Goal: Information Seeking & Learning: Compare options

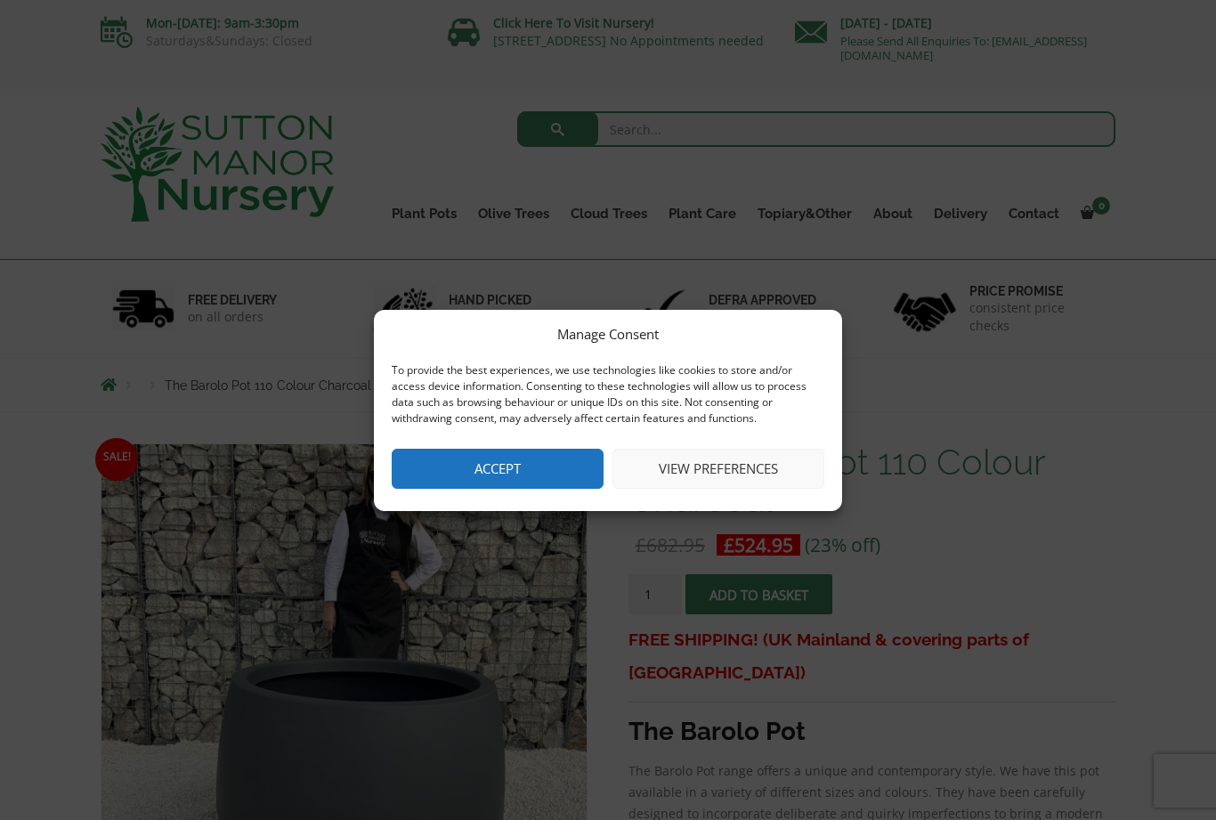
click at [557, 469] on button "Accept" at bounding box center [498, 469] width 212 height 40
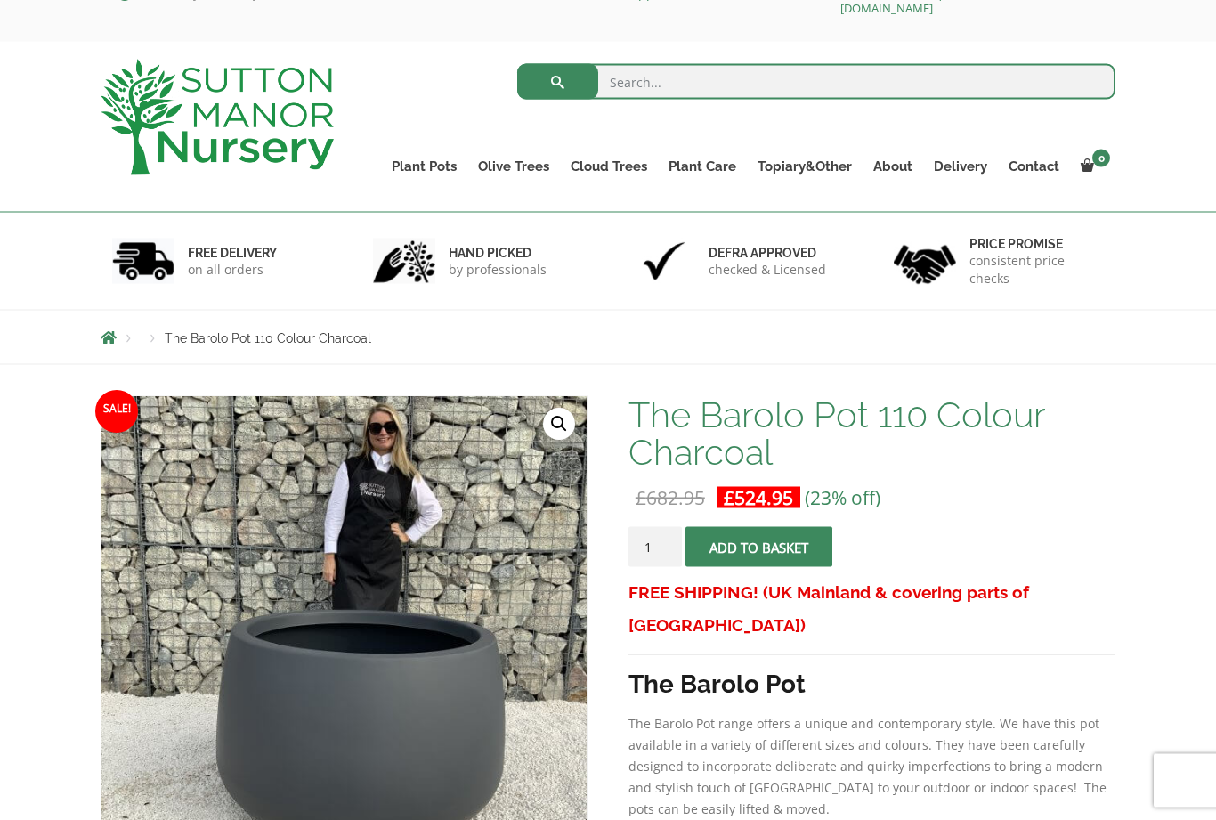
scroll to position [48, 0]
click at [0, 0] on link "Resin Bonded Pots" at bounding box center [0, 0] width 0 height 0
click at [0, 0] on link "The Amalfi Pots" at bounding box center [0, 0] width 0 height 0
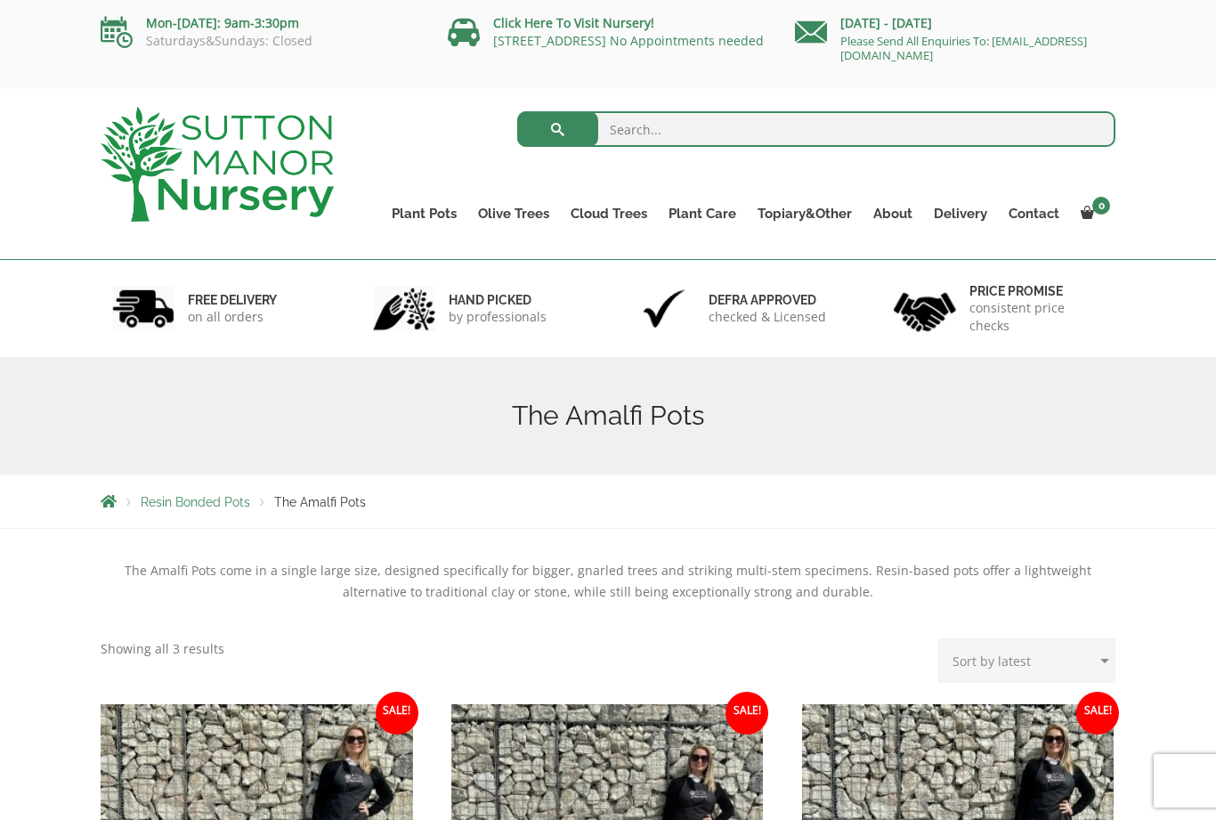
click at [0, 0] on link "The Milan Pots" at bounding box center [0, 0] width 0 height 0
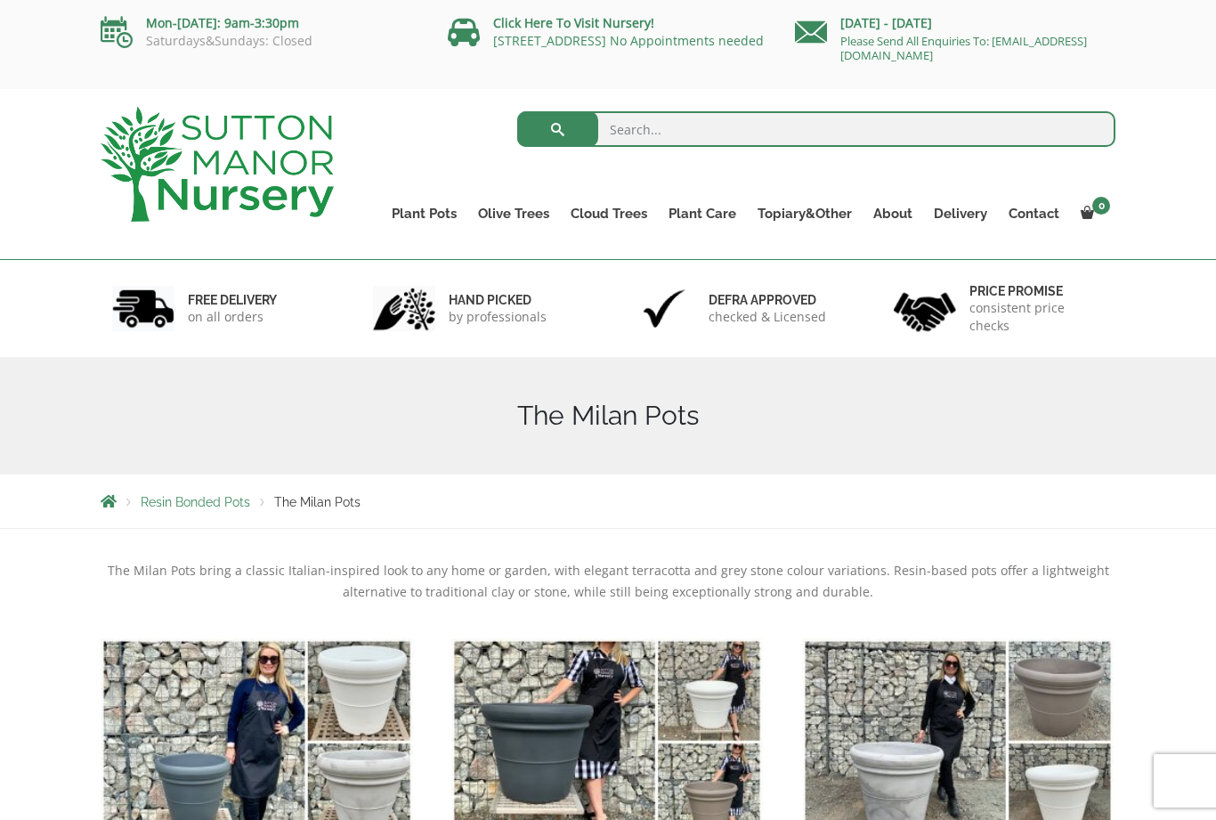
click at [0, 0] on link "The Capri Pots" at bounding box center [0, 0] width 0 height 0
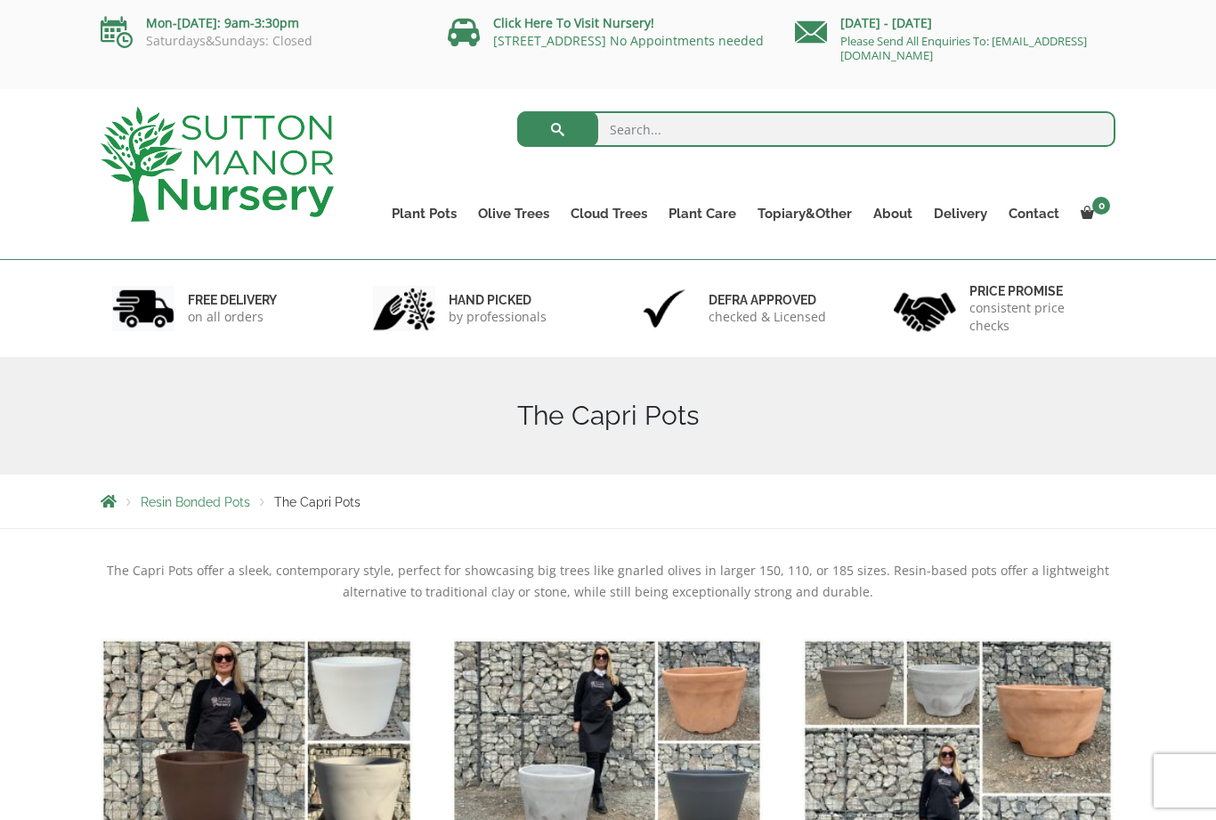
click at [0, 0] on link "The Brunello Pots" at bounding box center [0, 0] width 0 height 0
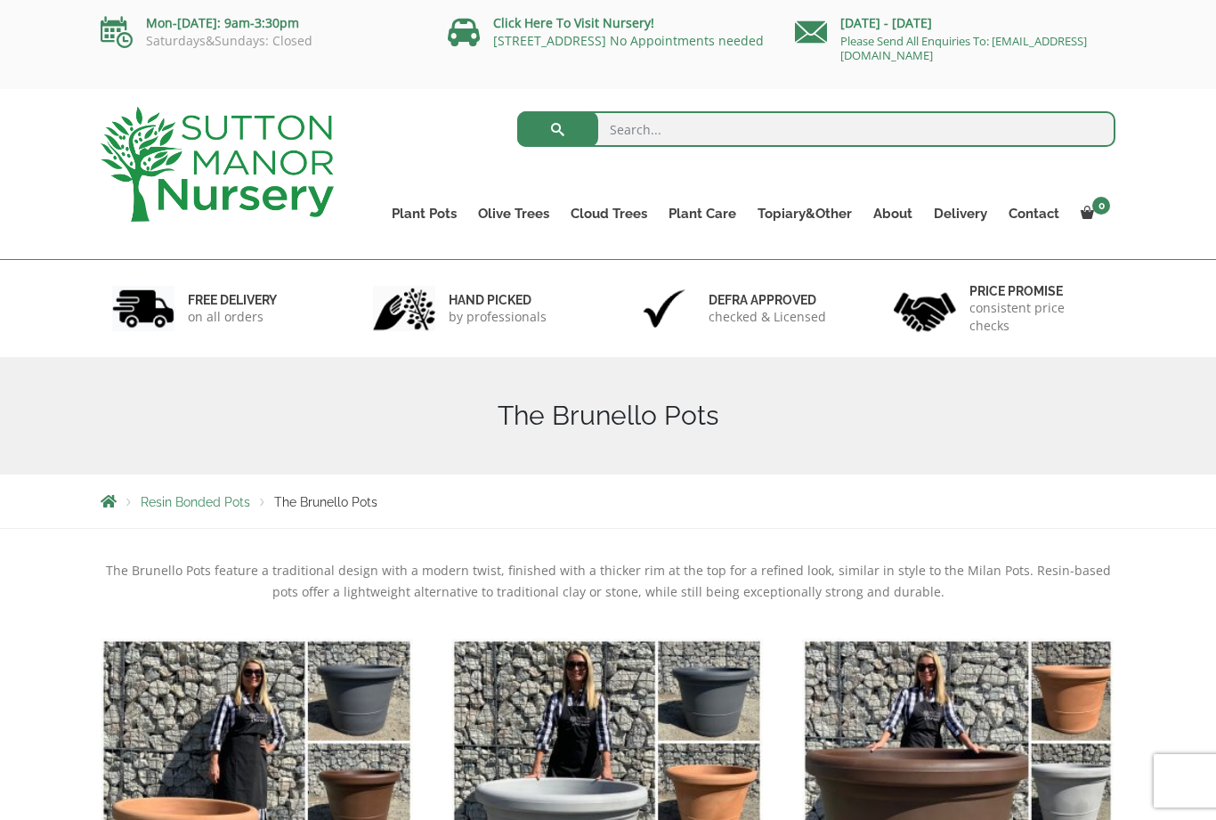
click at [0, 0] on link "The Barolo Pots" at bounding box center [0, 0] width 0 height 0
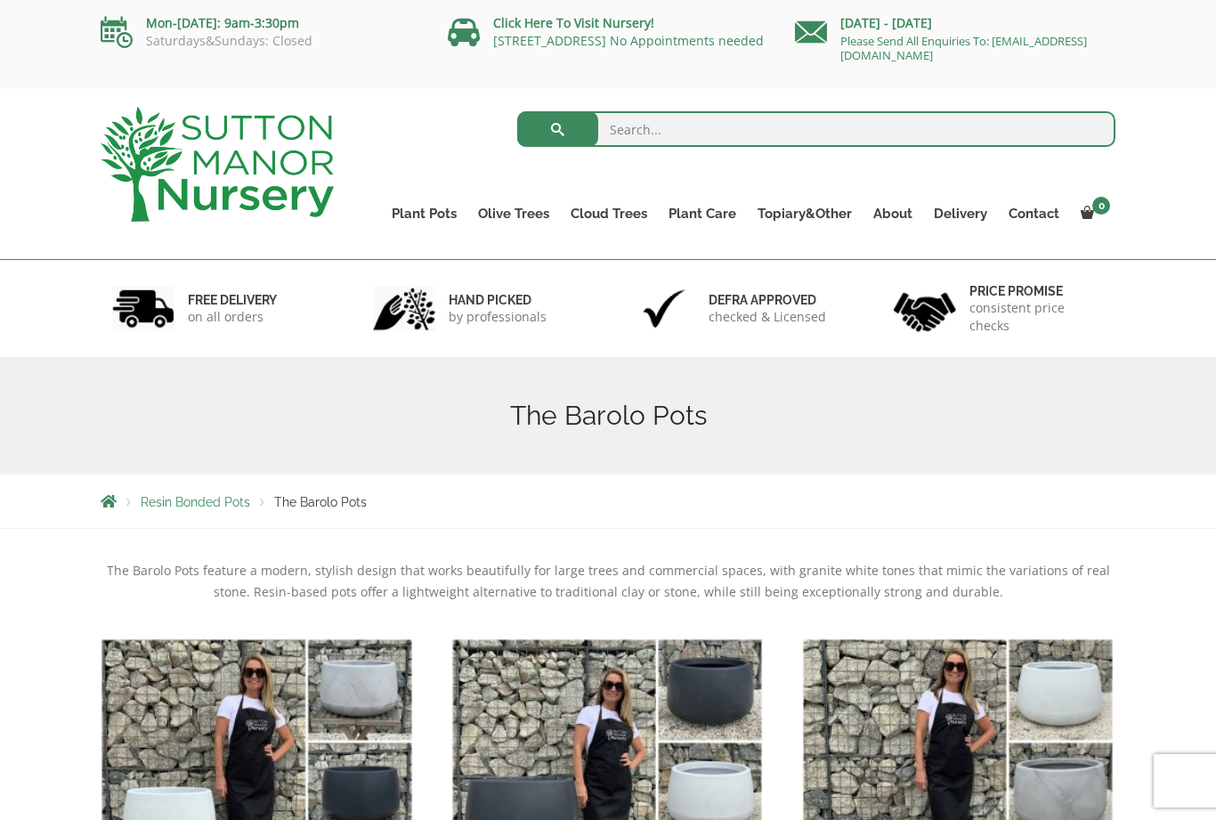
click at [0, 0] on link "The Rome Bowl" at bounding box center [0, 0] width 0 height 0
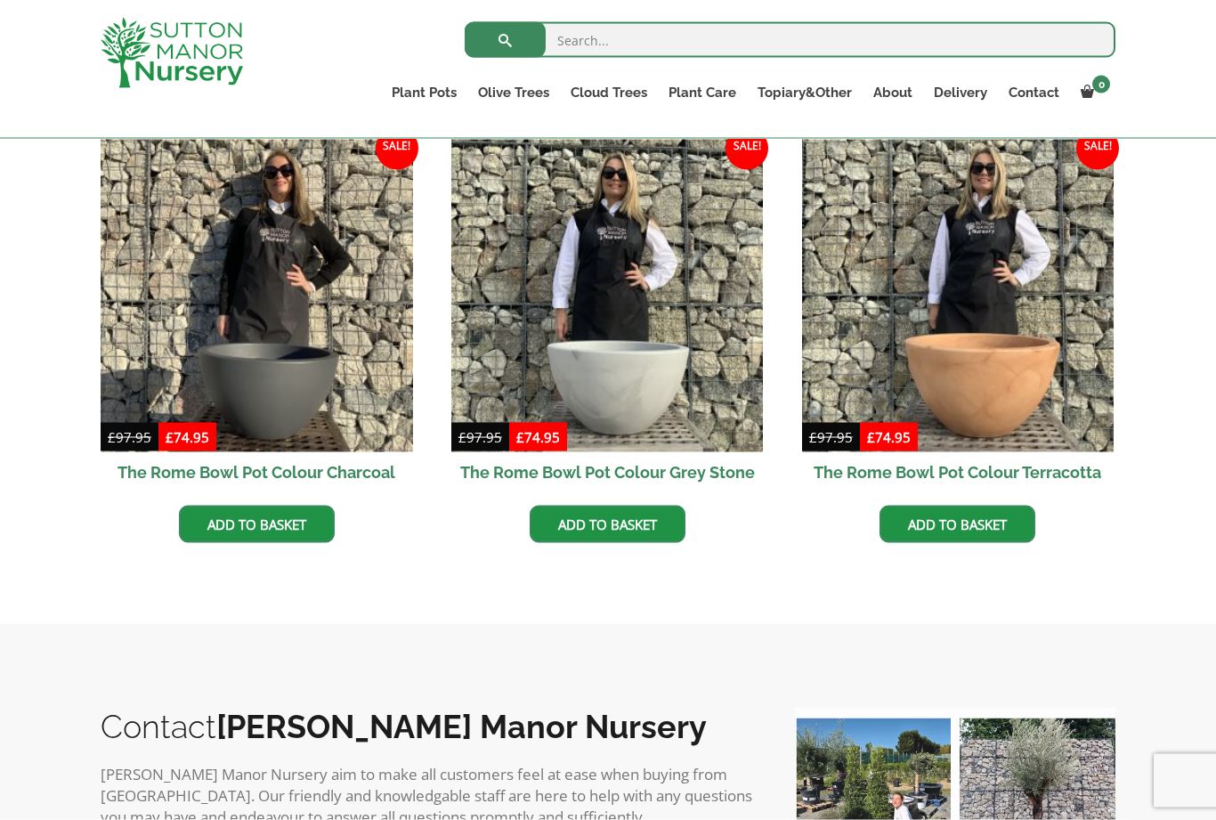
scroll to position [508, 0]
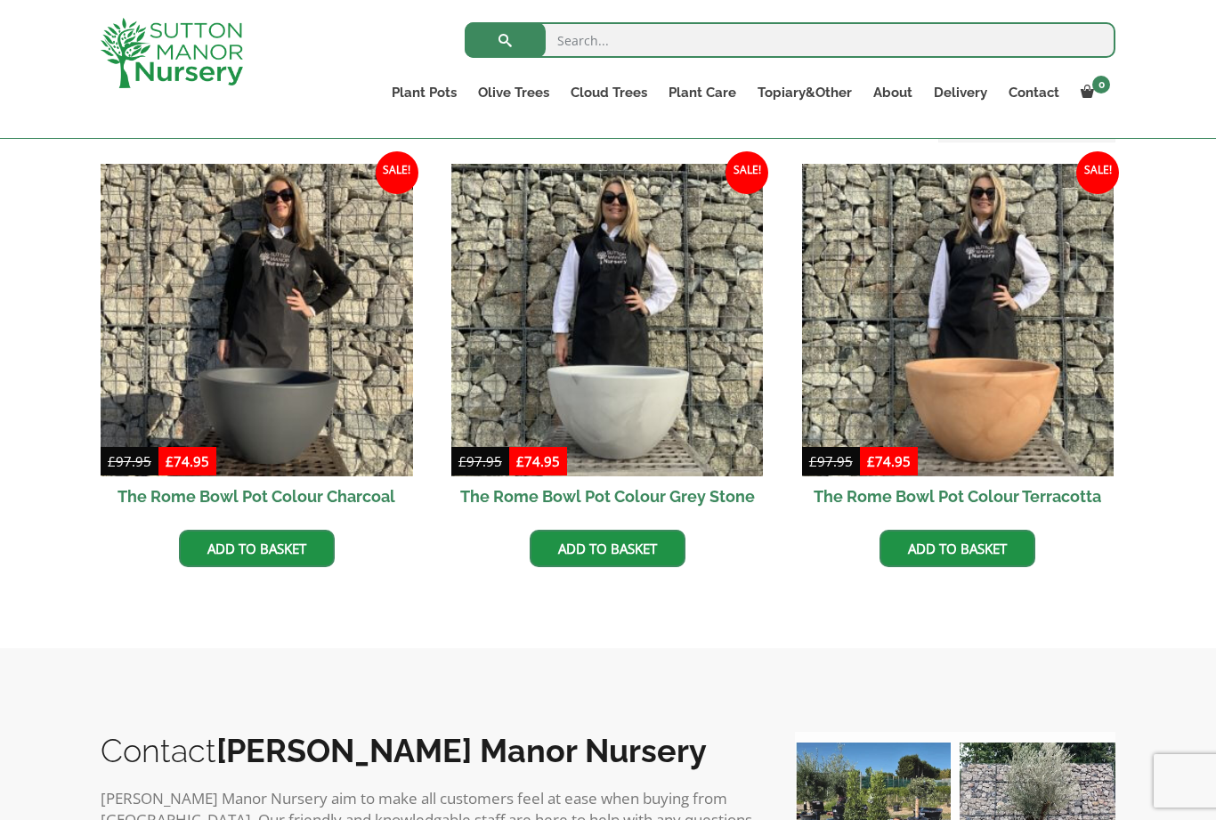
click at [0, 0] on link "The Mediterranean Pots" at bounding box center [0, 0] width 0 height 0
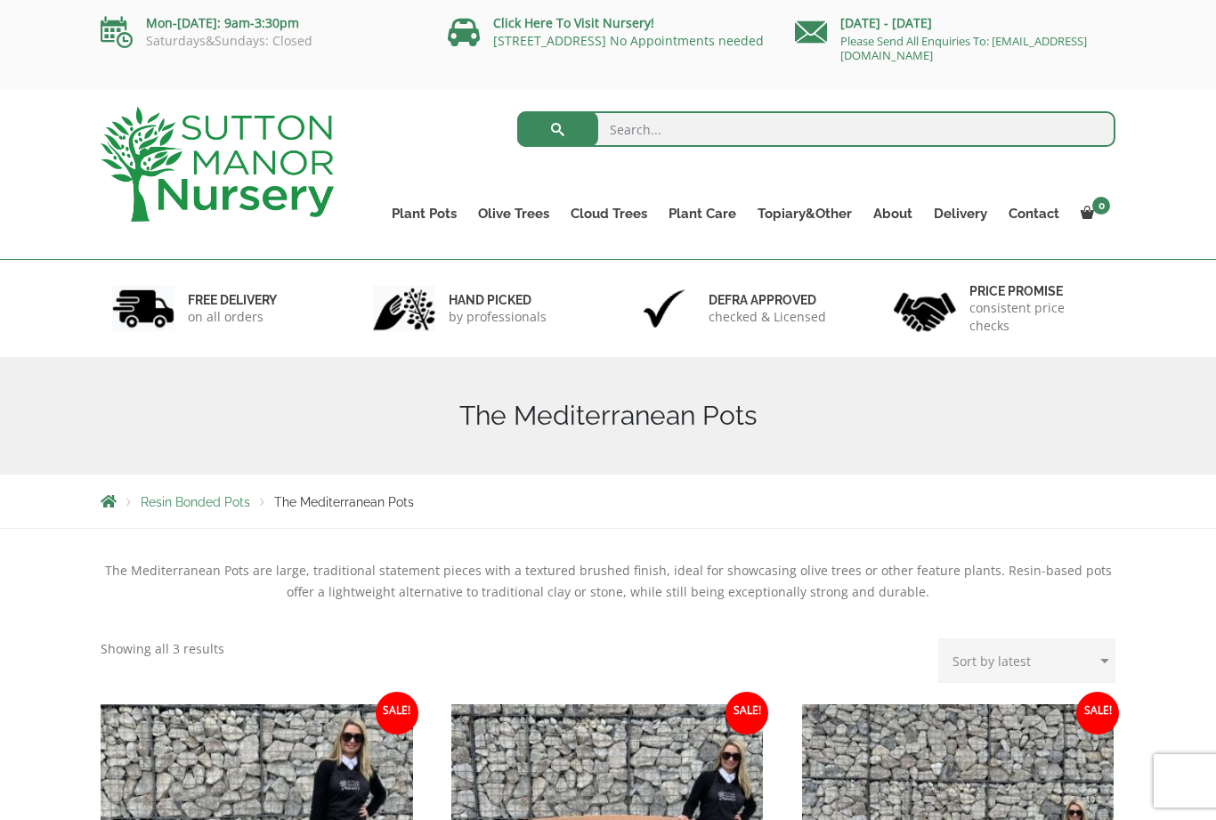
click at [0, 0] on link "The San Marino Pots" at bounding box center [0, 0] width 0 height 0
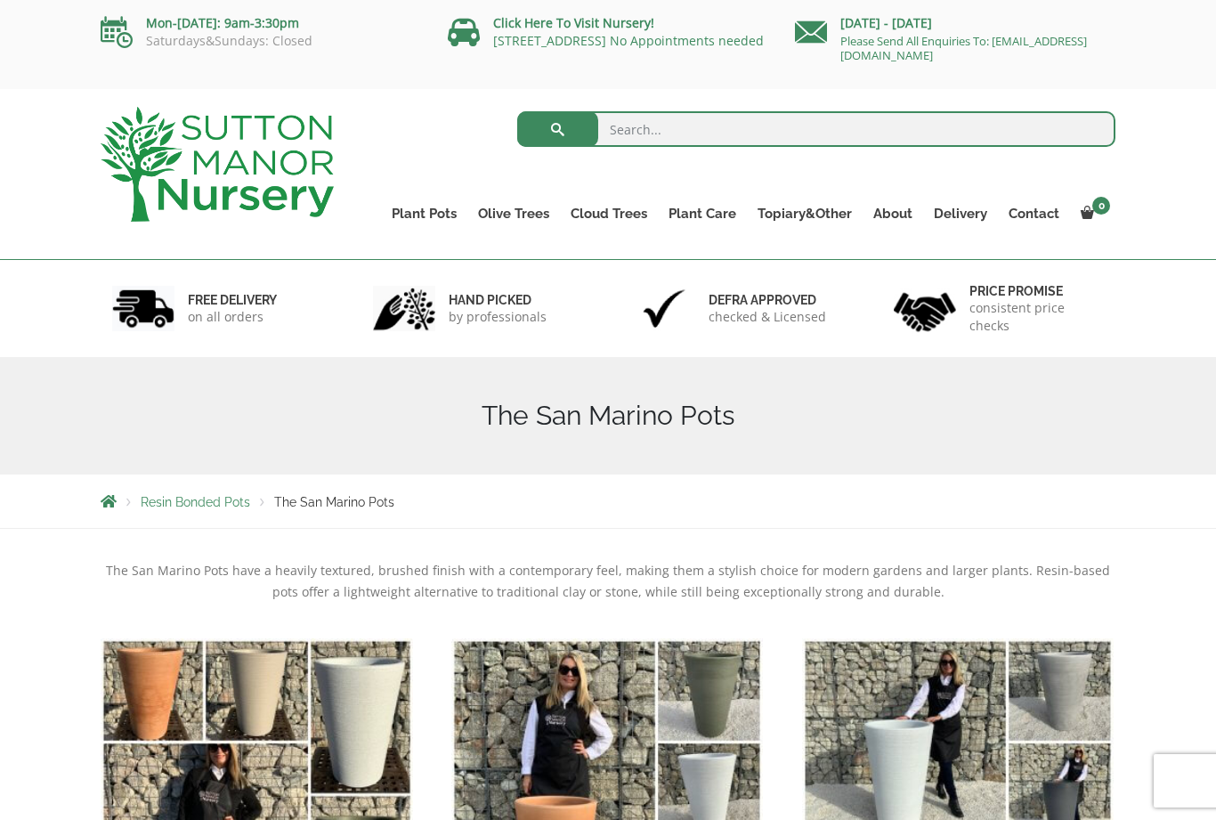
click at [0, 0] on link "The Olive Jar" at bounding box center [0, 0] width 0 height 0
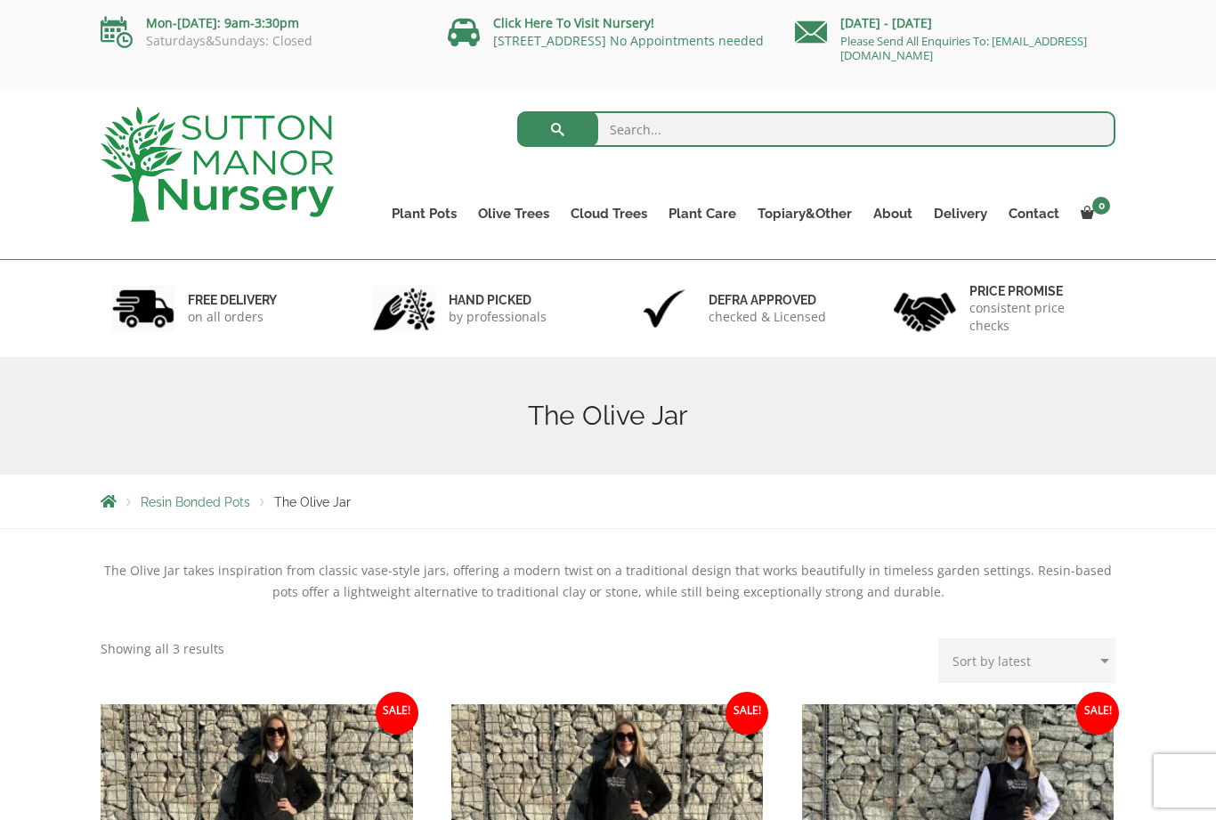
click at [0, 0] on link "The Olive Jar" at bounding box center [0, 0] width 0 height 0
click at [0, 0] on link "The Tuscany Fruit Pots" at bounding box center [0, 0] width 0 height 0
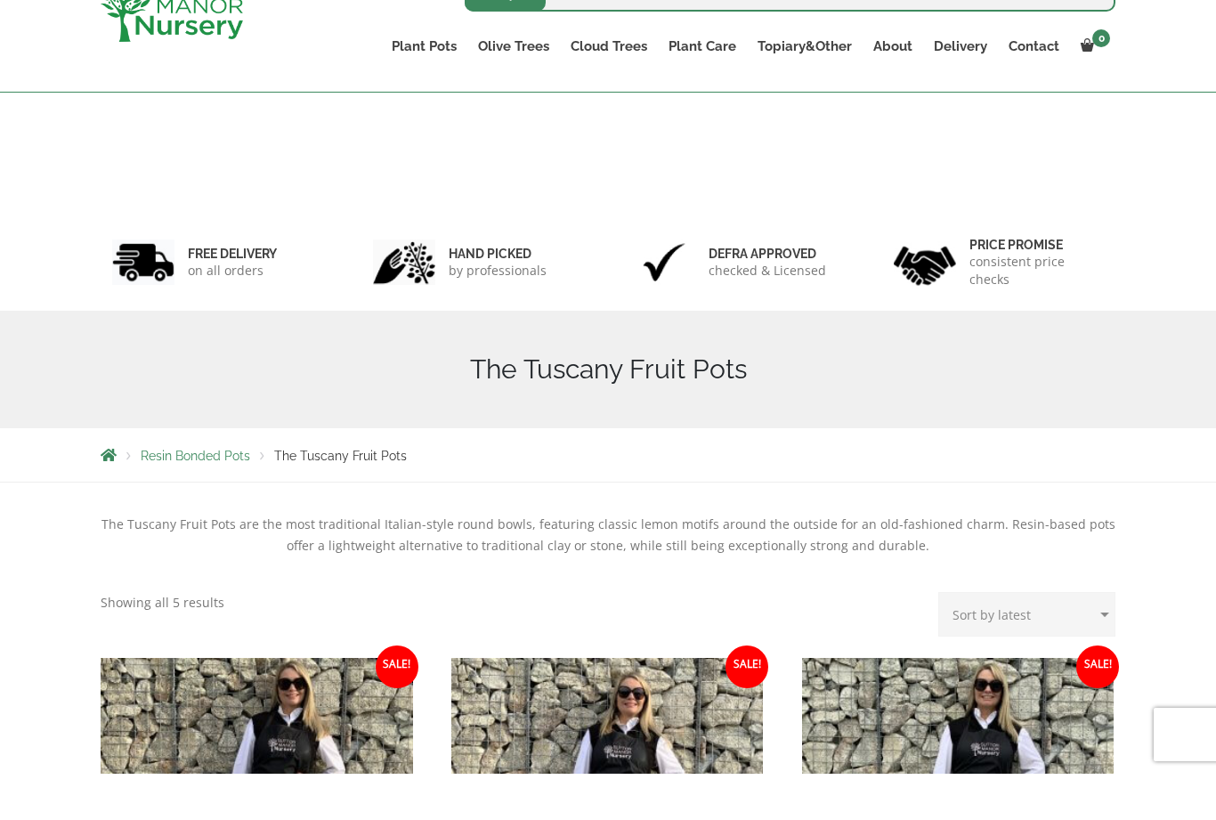
scroll to position [179, 0]
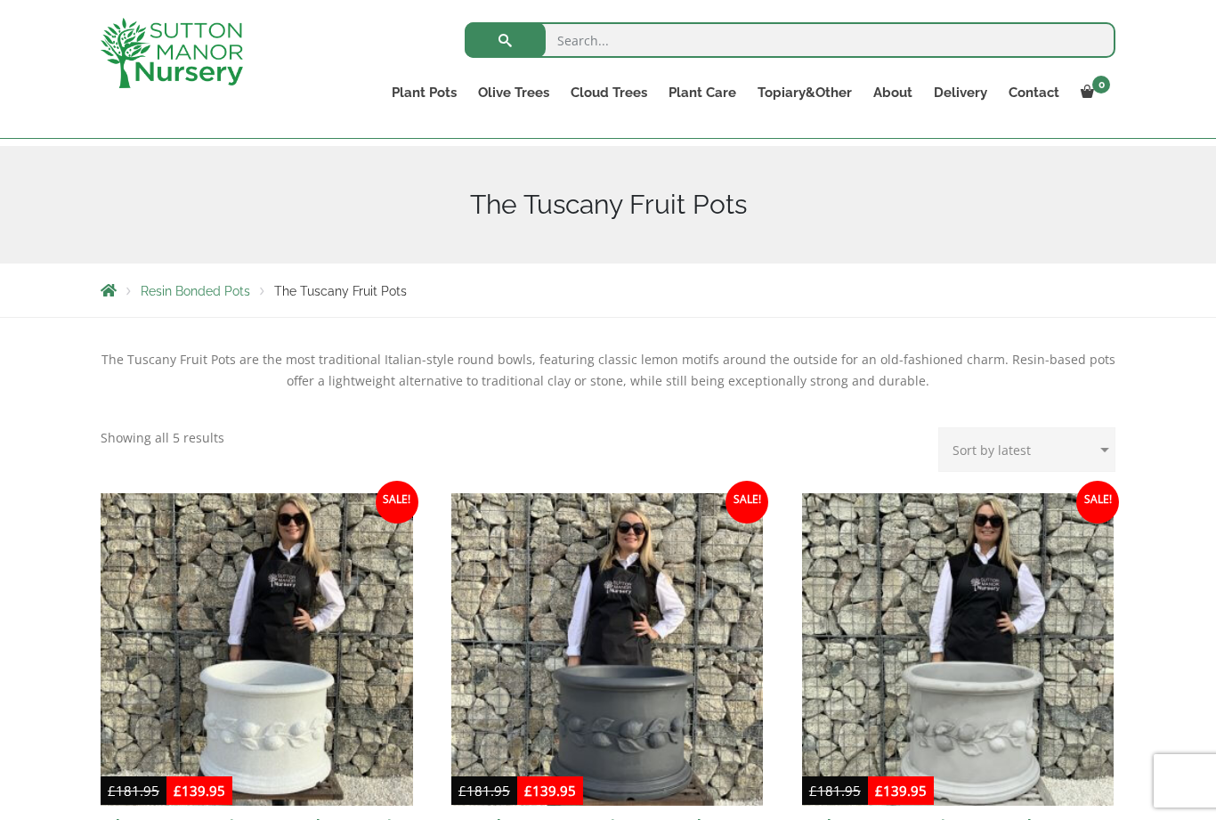
click at [0, 0] on link "The Alfresco Pots" at bounding box center [0, 0] width 0 height 0
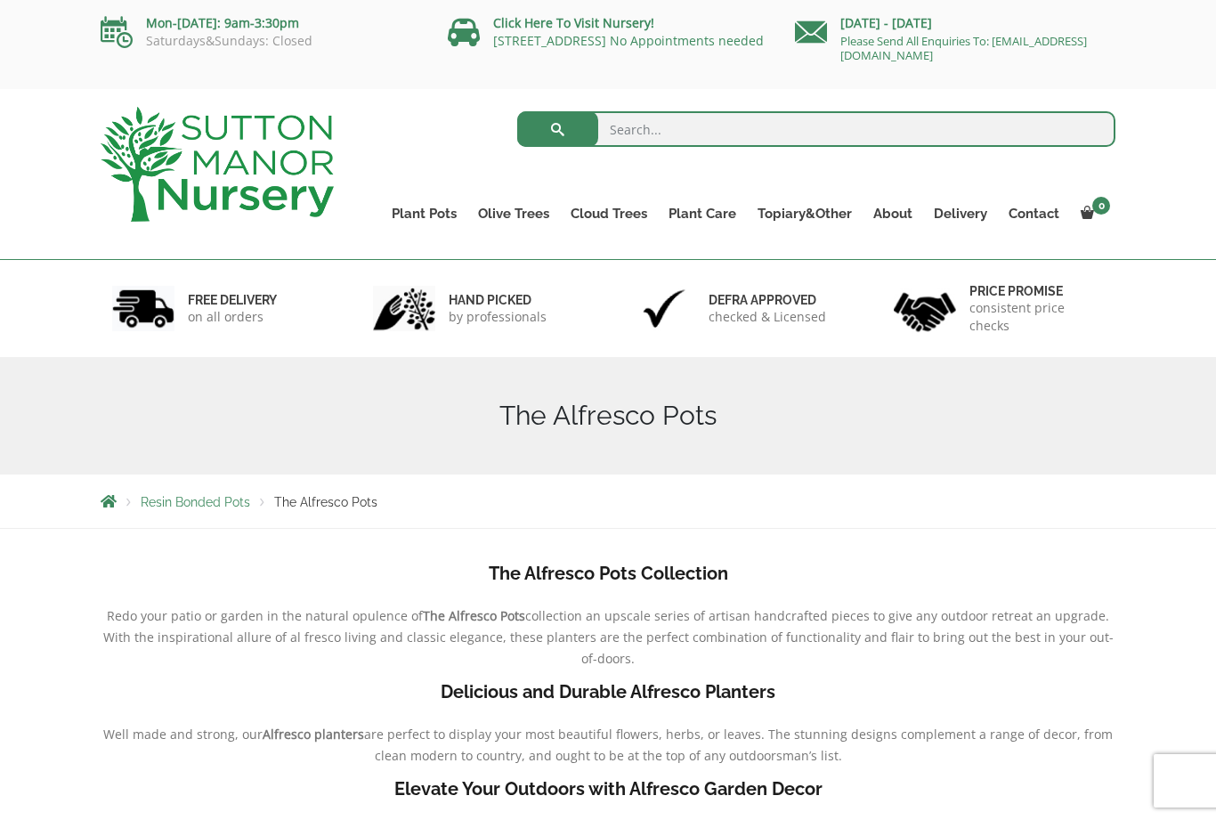
click at [0, 0] on link "The Amalfi Pots" at bounding box center [0, 0] width 0 height 0
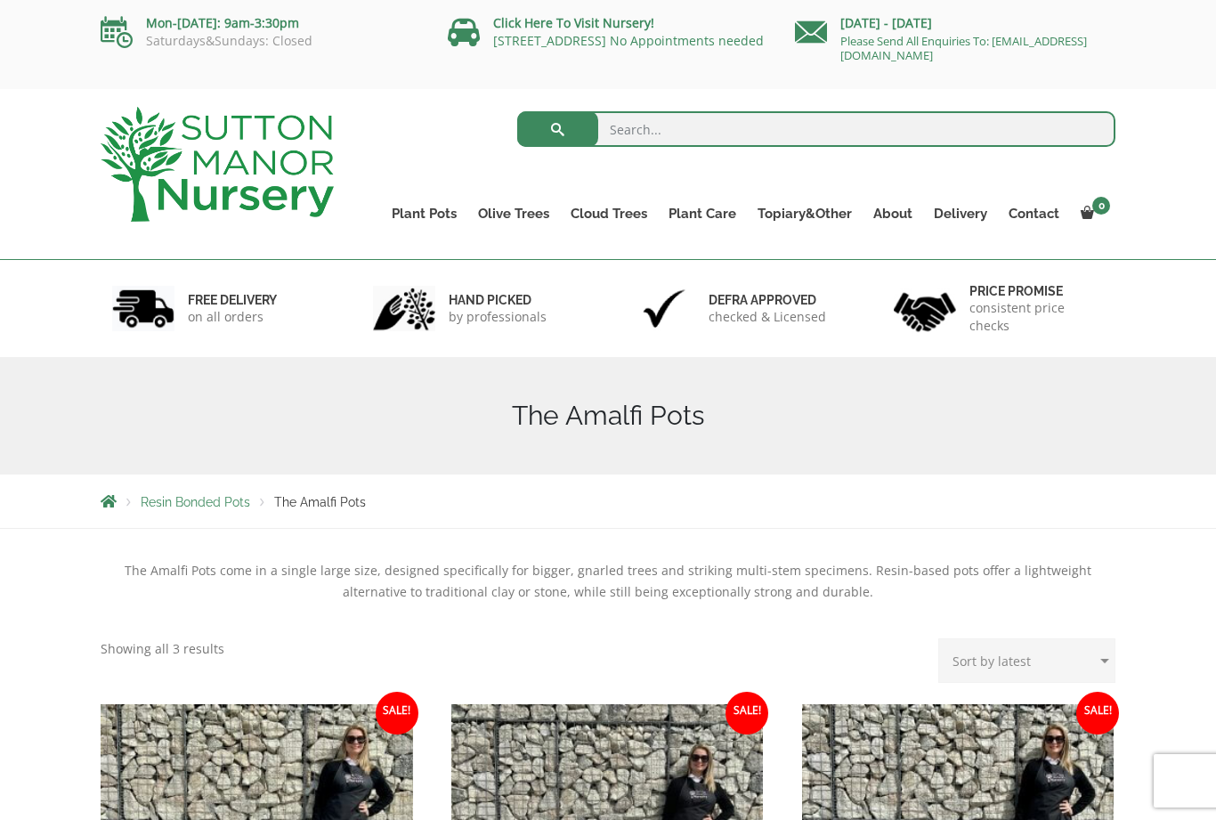
click at [0, 0] on link "The Capri Pots" at bounding box center [0, 0] width 0 height 0
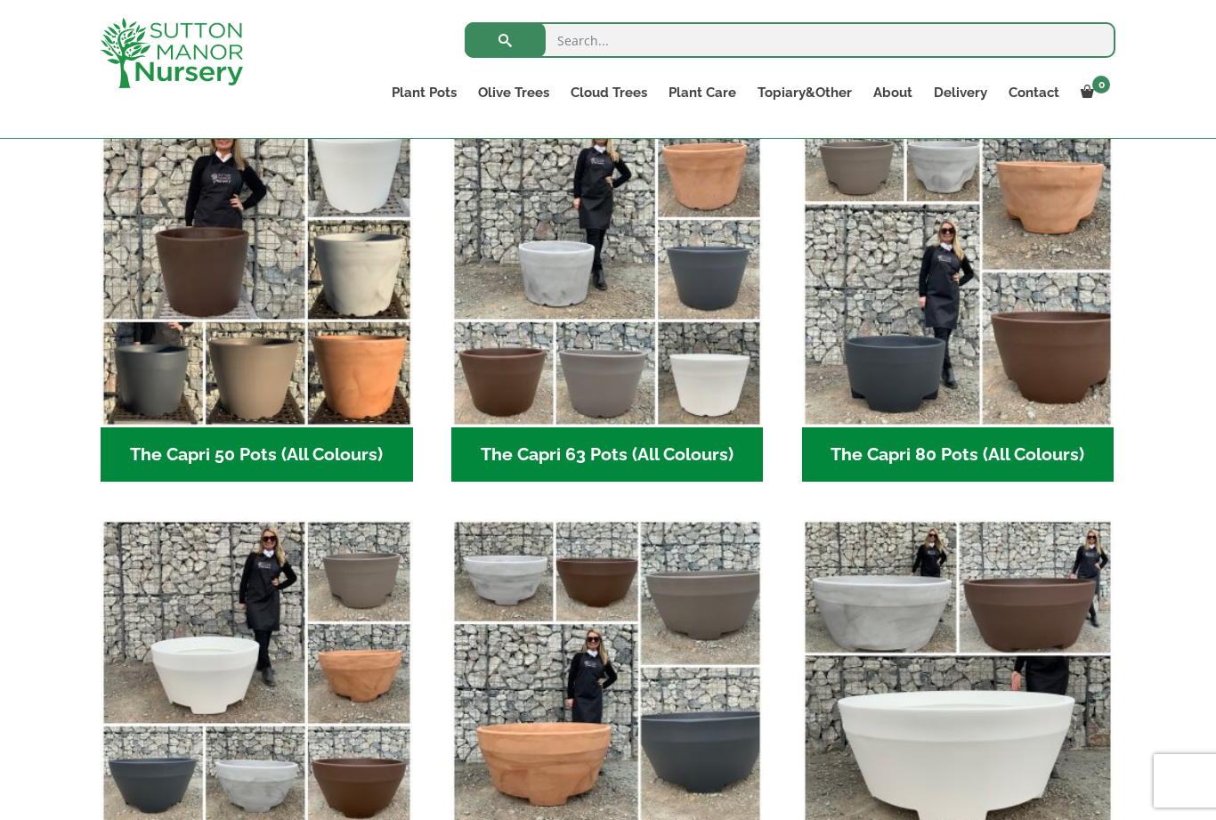
scroll to position [583, 0]
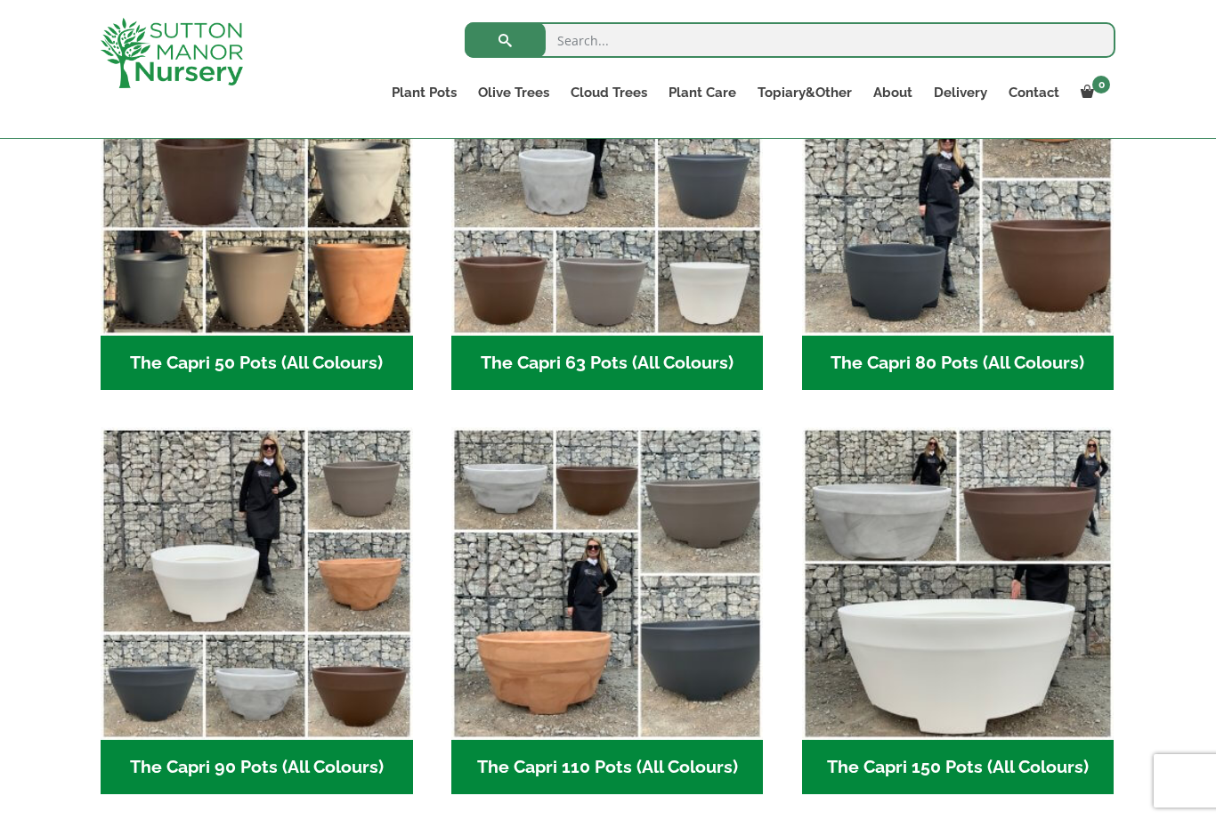
click at [966, 288] on img "Visit product category The Capri 80 Pots (All Colours)" at bounding box center [958, 179] width 312 height 312
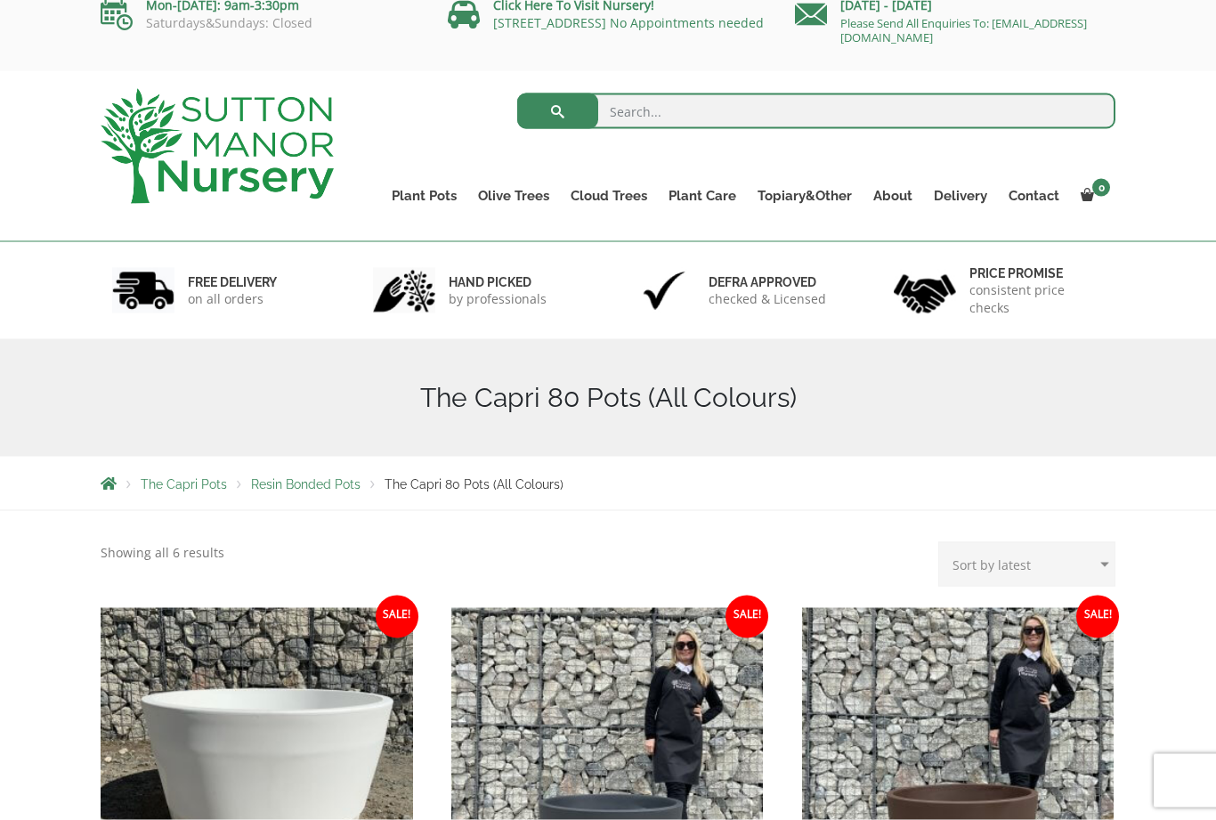
scroll to position [1, 0]
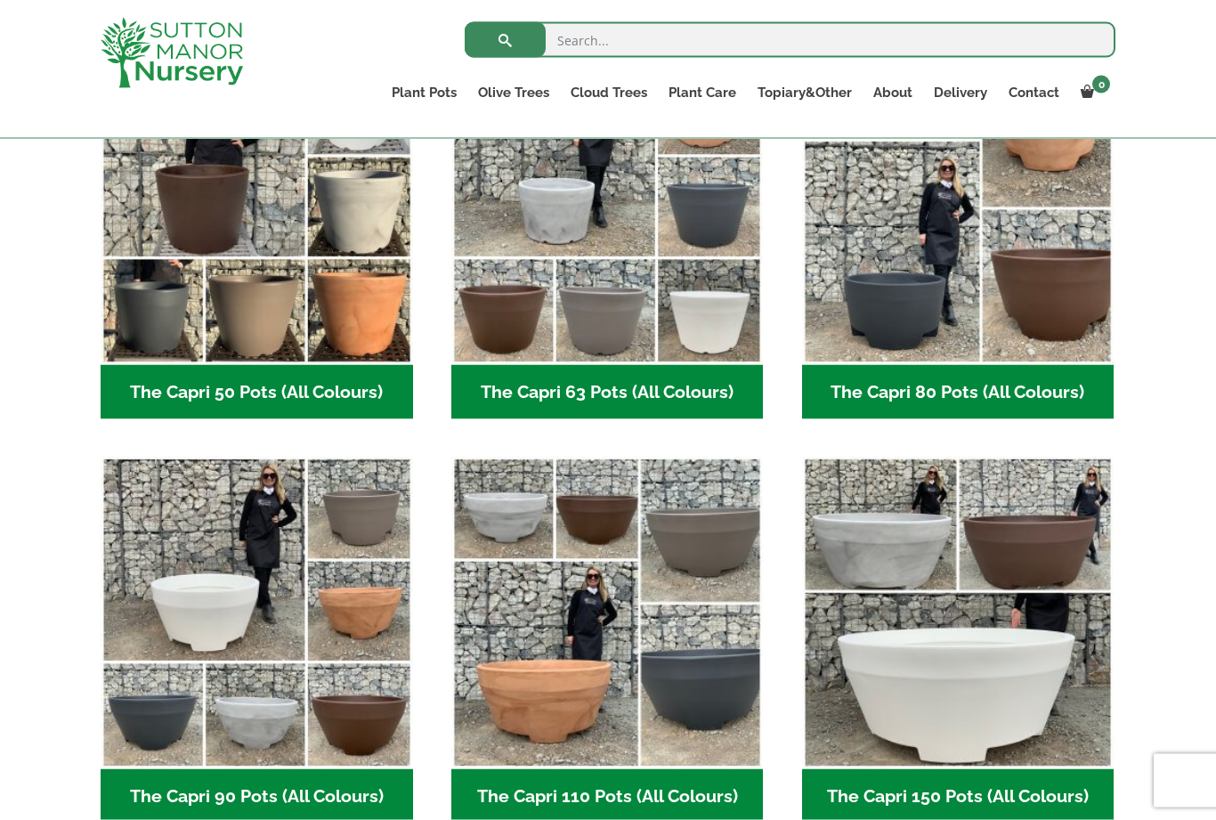
scroll to position [555, 0]
click at [341, 643] on img "Visit product category The Capri 90 Pots (All Colours)" at bounding box center [257, 612] width 312 height 312
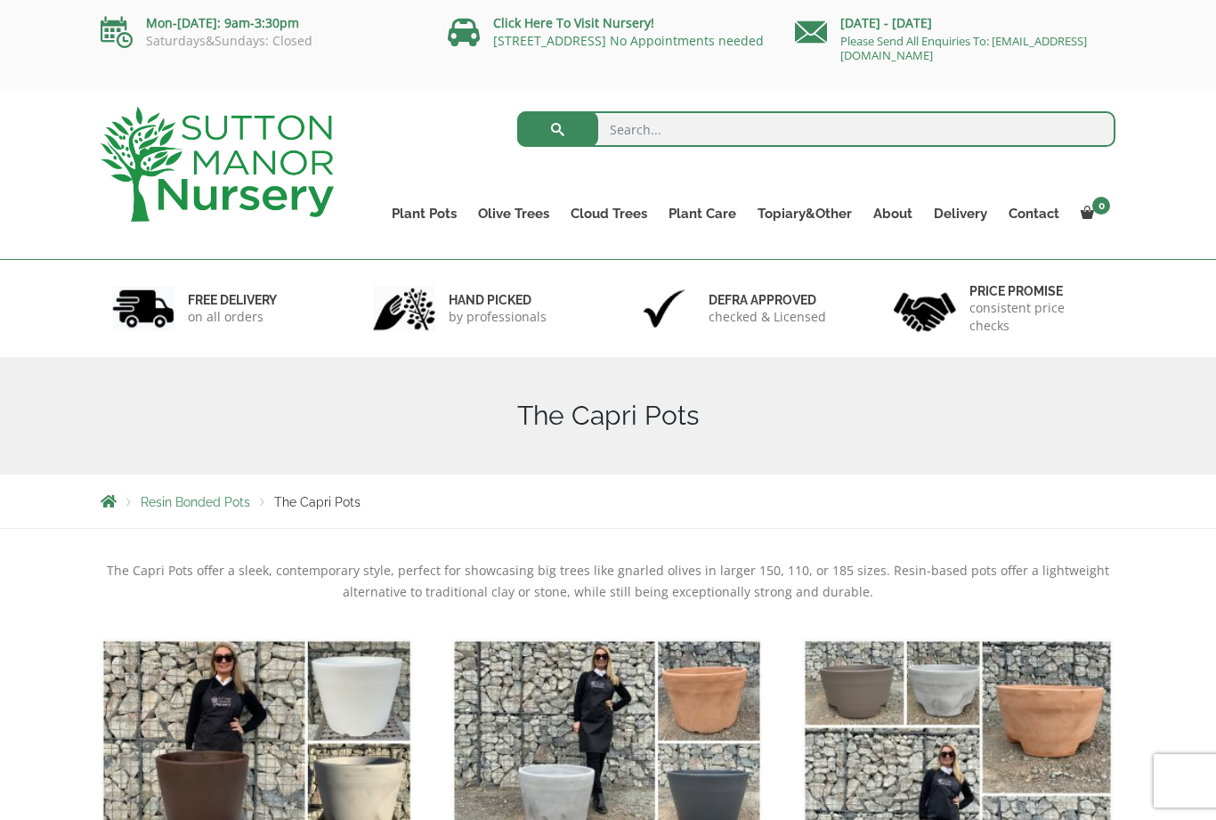
click at [0, 0] on link "The Amalfi Pots" at bounding box center [0, 0] width 0 height 0
